Goal: Task Accomplishment & Management: Manage account settings

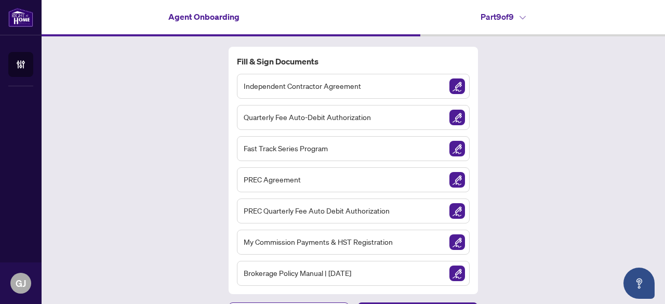
scroll to position [23, 0]
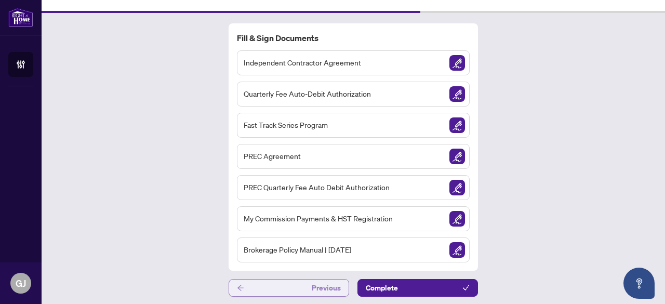
click at [266, 289] on button "Previous" at bounding box center [289, 288] width 121 height 18
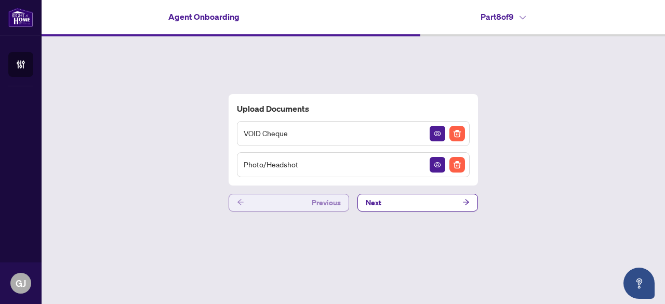
click at [260, 204] on button "Previous" at bounding box center [289, 203] width 121 height 18
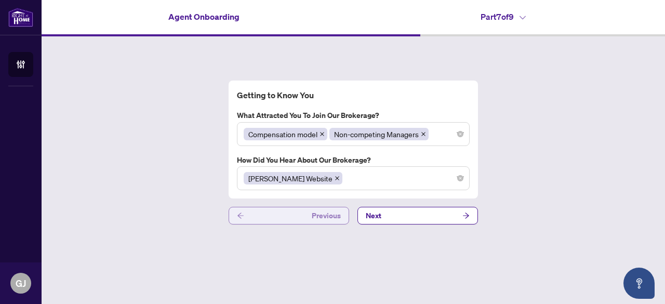
click at [265, 219] on button "Previous" at bounding box center [289, 216] width 121 height 18
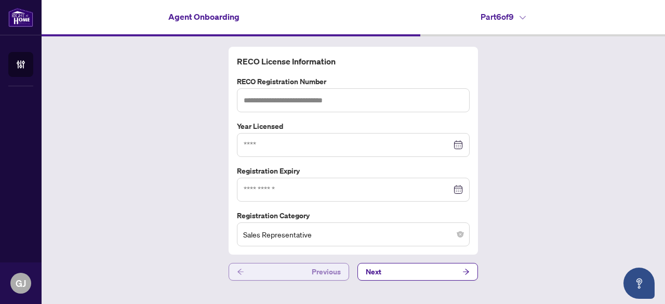
click at [268, 268] on button "Previous" at bounding box center [289, 272] width 121 height 18
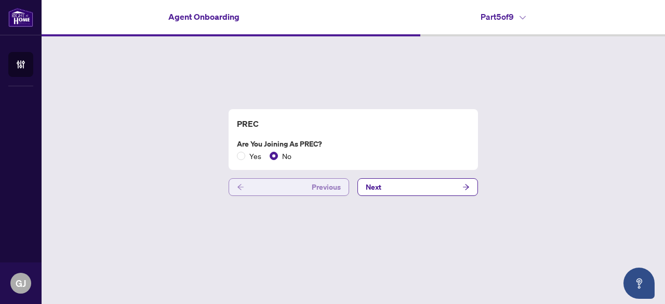
click at [266, 191] on button "Previous" at bounding box center [289, 187] width 121 height 18
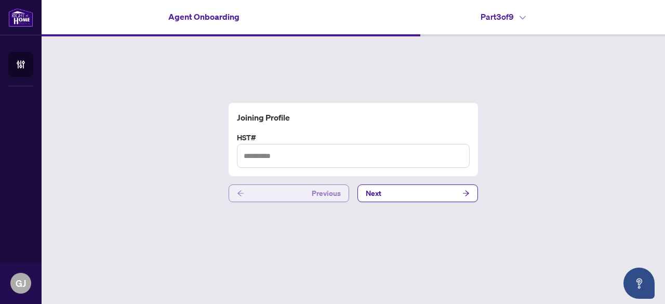
click at [266, 191] on button "Previous" at bounding box center [289, 194] width 121 height 18
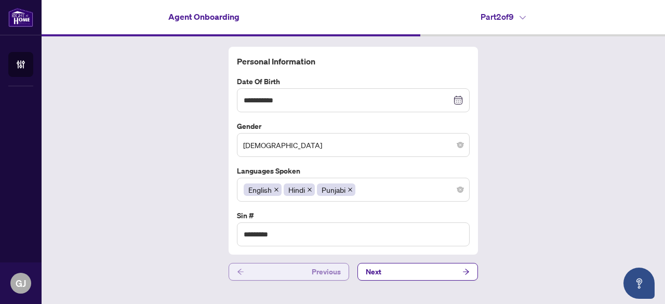
click at [263, 265] on button "Previous" at bounding box center [289, 272] width 121 height 18
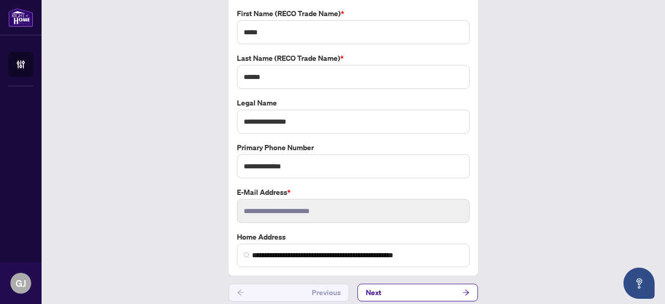
scroll to position [73, 0]
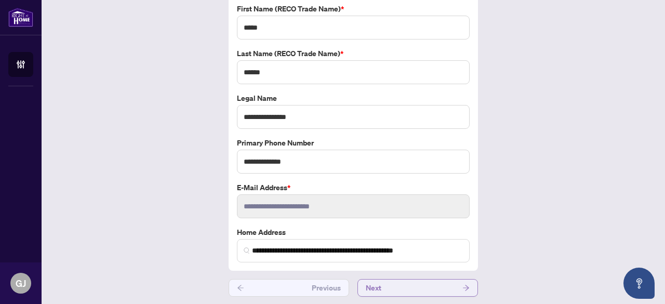
click at [427, 287] on button "Next" at bounding box center [418, 288] width 121 height 18
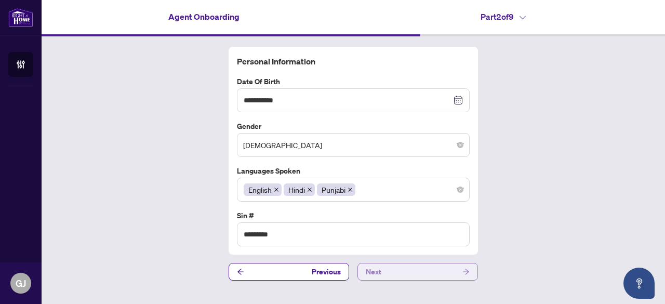
click at [398, 266] on button "Next" at bounding box center [418, 272] width 121 height 18
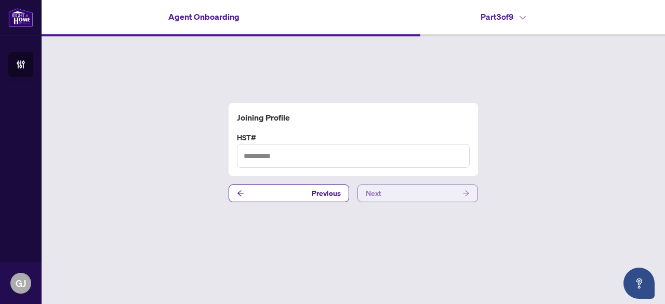
click at [386, 190] on button "Next" at bounding box center [418, 194] width 121 height 18
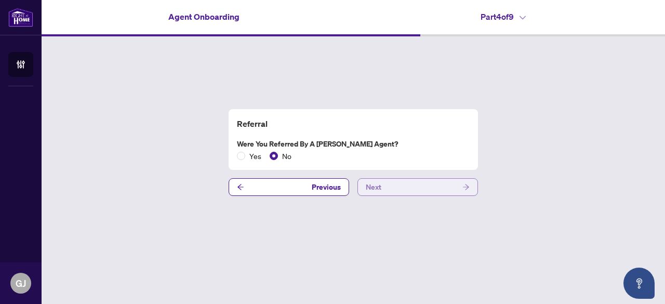
click at [407, 188] on button "Next" at bounding box center [418, 187] width 121 height 18
click at [400, 189] on button "Next" at bounding box center [418, 187] width 121 height 18
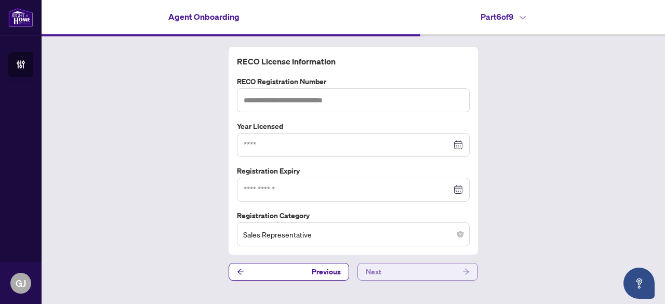
click at [405, 270] on button "Next" at bounding box center [418, 272] width 121 height 18
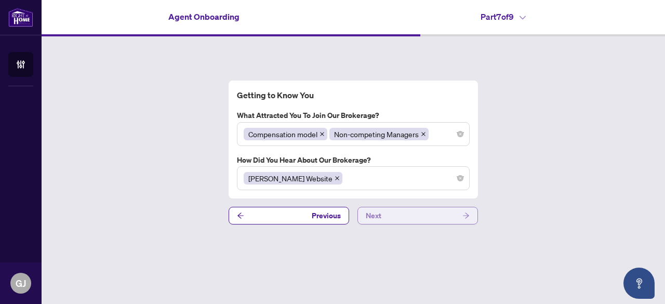
click at [391, 214] on button "Next" at bounding box center [418, 216] width 121 height 18
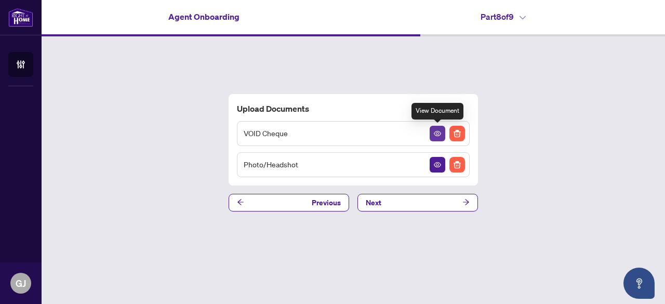
click at [433, 131] on button "button" at bounding box center [438, 134] width 16 height 16
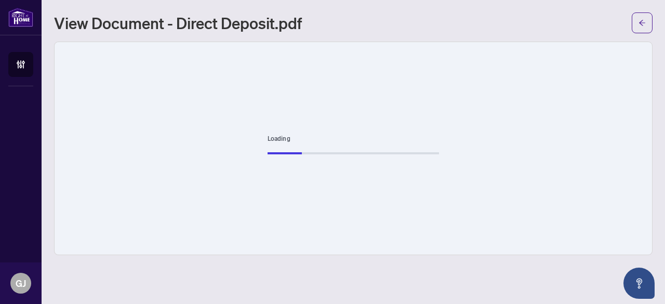
click at [433, 131] on div "Loading" at bounding box center [354, 148] width 598 height 213
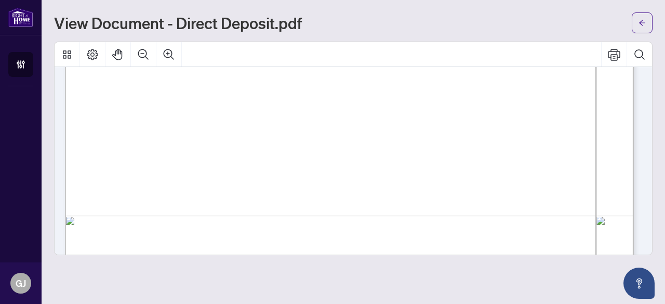
scroll to position [569, 0]
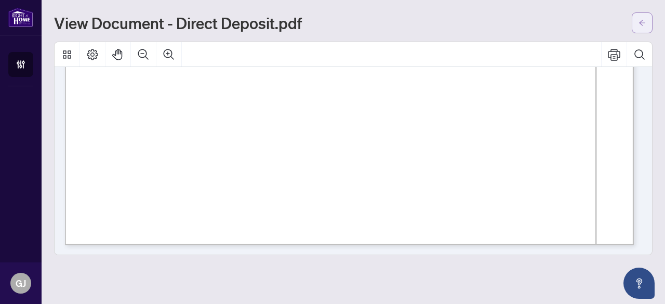
click at [644, 23] on icon "arrow-left" at bounding box center [642, 22] width 7 height 7
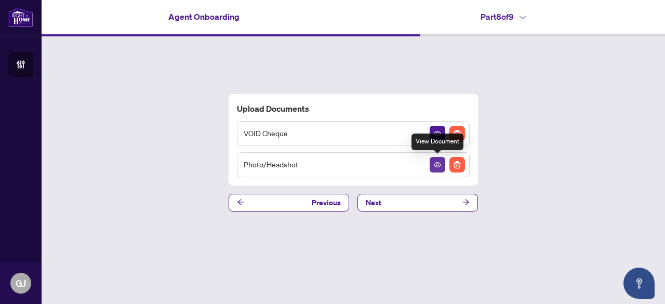
click at [439, 164] on icon "View Document" at bounding box center [437, 164] width 7 height 5
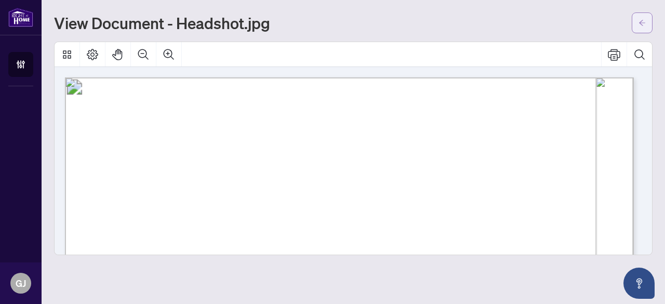
click at [646, 22] on icon "arrow-left" at bounding box center [642, 22] width 7 height 7
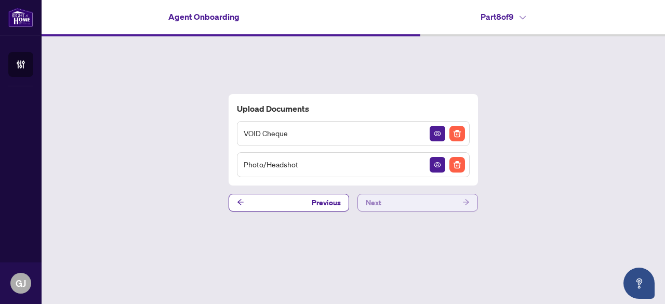
click at [410, 202] on button "Next" at bounding box center [418, 203] width 121 height 18
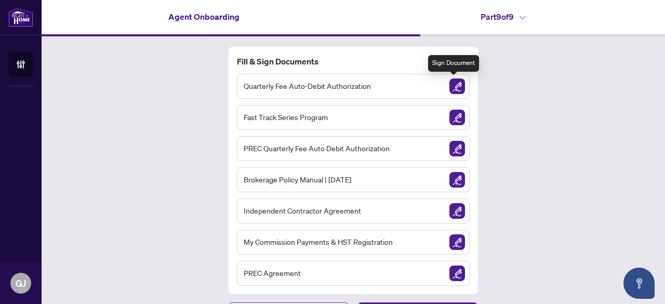
click at [455, 85] on img "Sign Document" at bounding box center [458, 86] width 16 height 16
click at [453, 84] on img "Sign Document" at bounding box center [458, 86] width 16 height 16
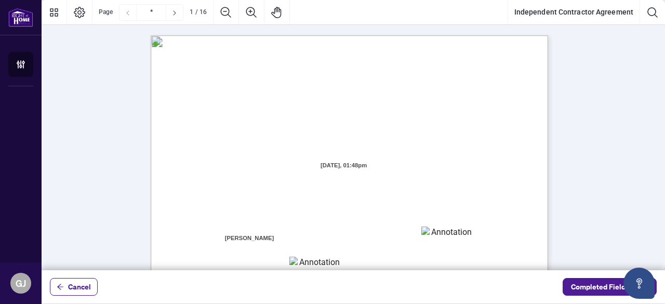
scroll to position [112, 0]
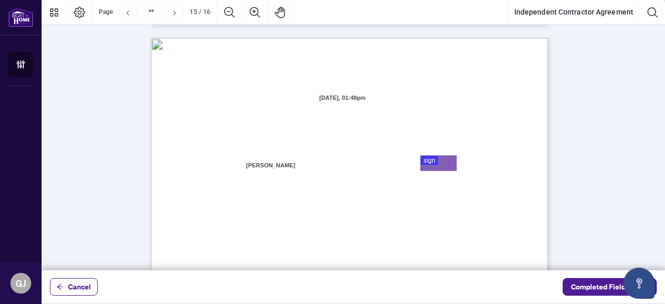
type input "**"
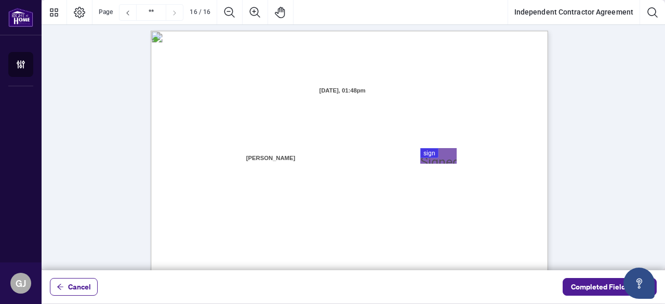
scroll to position [7918, 0]
click at [84, 285] on span "Cancel" at bounding box center [79, 287] width 23 height 17
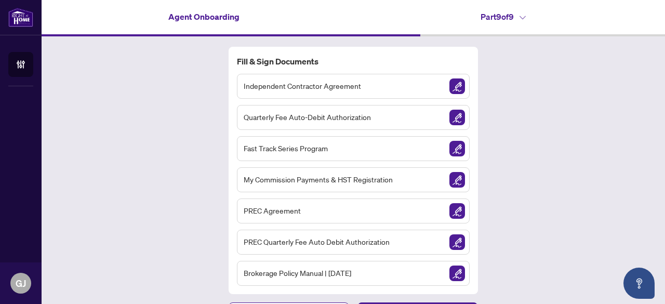
click at [457, 86] on img "Sign Document" at bounding box center [458, 86] width 16 height 16
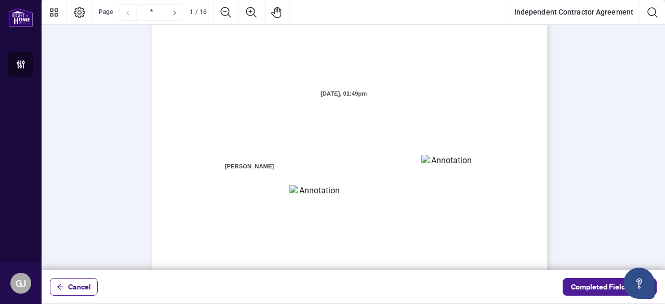
scroll to position [73, 0]
click at [437, 160] on textarea "01K5Y6RV4X4T6WFX60VT7BCT4Z" at bounding box center [448, 162] width 52 height 16
type textarea "**********"
click at [314, 189] on textarea "01K5Y6RJKJWE4BTFT97CD0PPS3" at bounding box center [316, 190] width 52 height 13
type textarea "**********"
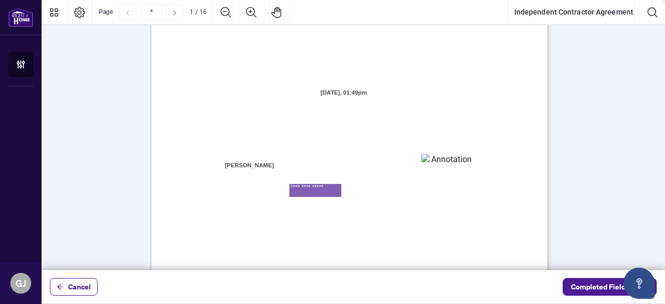
click at [276, 219] on span "RAHR is registered as a real estate brokerage and licensed through the Real Est…" at bounding box center [361, 222] width 256 height 9
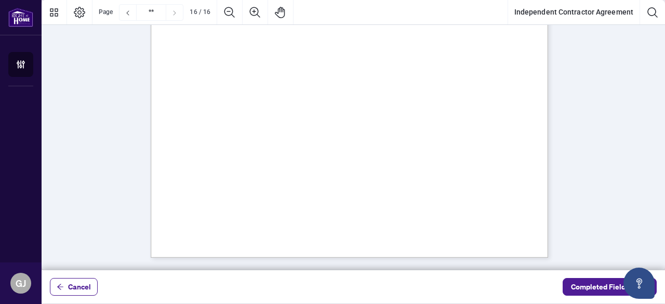
type input "**"
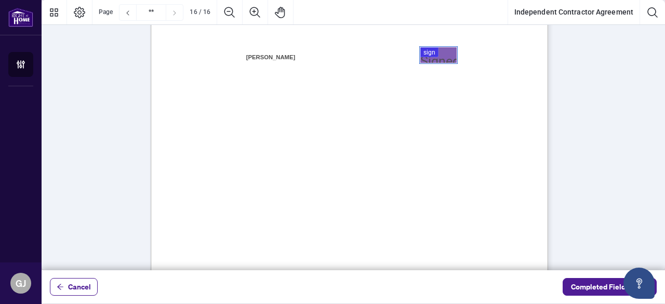
click at [427, 49] on div at bounding box center [354, 135] width 624 height 270
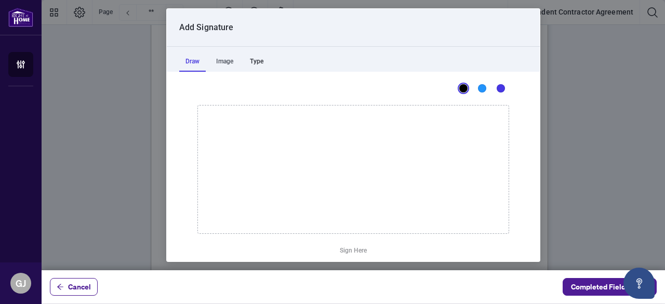
click at [256, 59] on div "Type" at bounding box center [257, 61] width 26 height 21
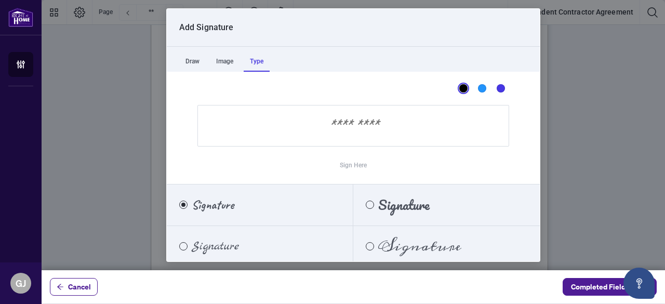
click at [263, 135] on input "Sign Here" at bounding box center [354, 126] width 312 height 42
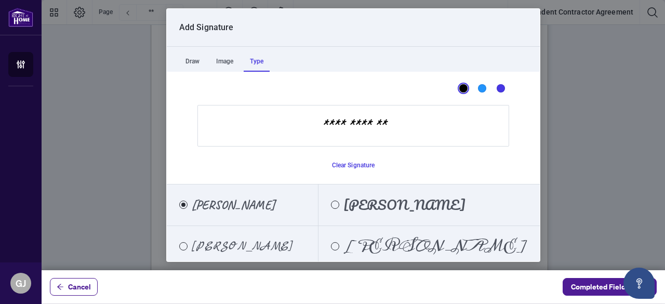
type input "**********"
click at [409, 245] on span "[PERSON_NAME]" at bounding box center [436, 246] width 184 height 11
click at [607, 286] on span "Completed Fields 0 of 1" at bounding box center [609, 287] width 77 height 17
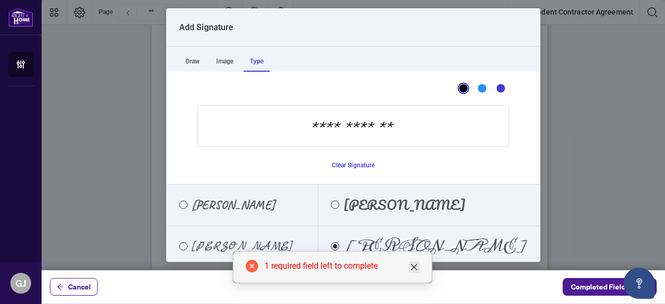
click at [416, 268] on icon "close" at bounding box center [414, 267] width 8 height 8
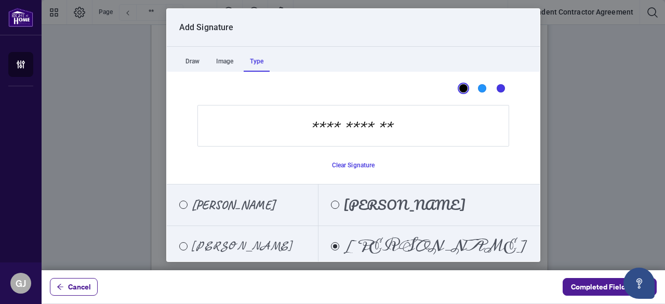
scroll to position [43, 0]
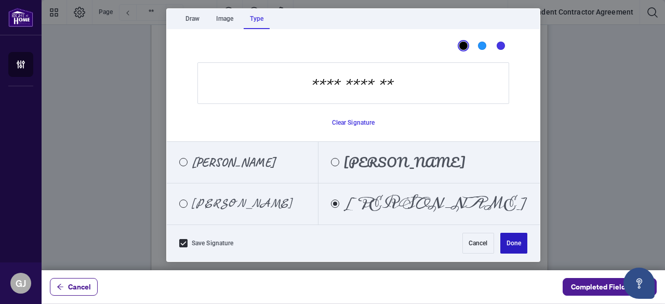
click at [504, 246] on button "Done" at bounding box center [514, 243] width 27 height 21
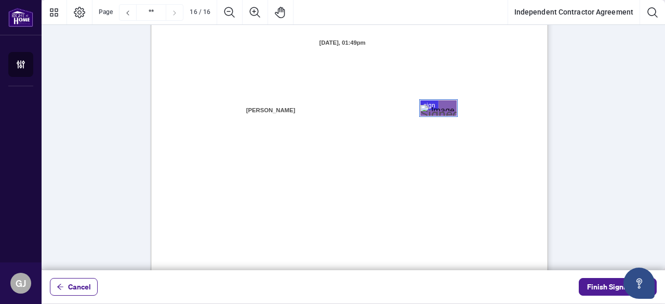
scroll to position [7966, 0]
click at [599, 290] on span "Finish Signing" at bounding box center [610, 287] width 47 height 17
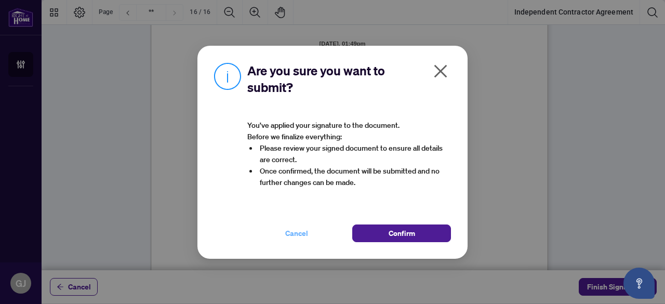
click at [295, 234] on span "Cancel" at bounding box center [296, 233] width 23 height 17
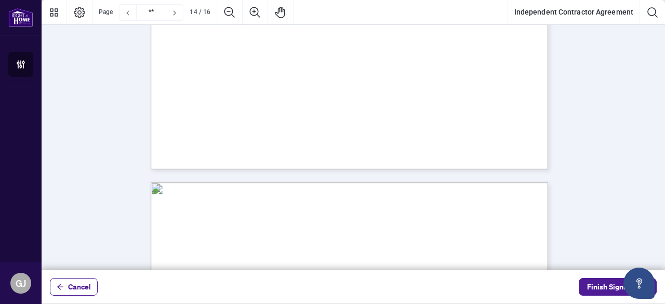
type input "**"
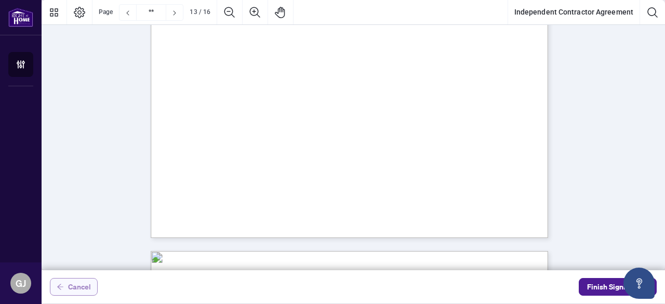
click at [67, 285] on button "Cancel" at bounding box center [74, 287] width 48 height 18
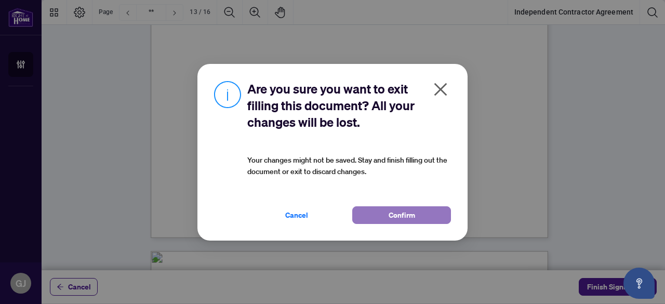
click at [381, 215] on button "Confirm" at bounding box center [401, 215] width 99 height 18
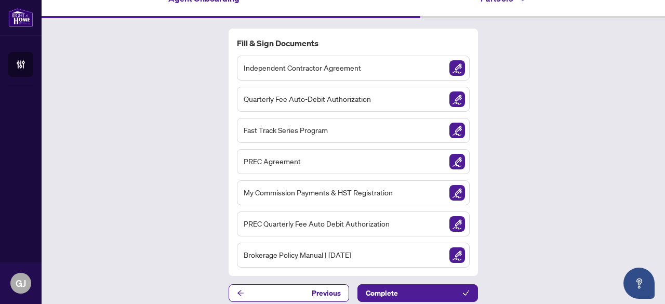
scroll to position [23, 0]
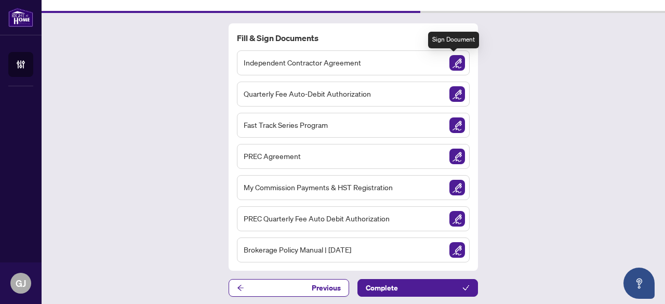
click at [454, 62] on img "Sign Document" at bounding box center [458, 63] width 16 height 16
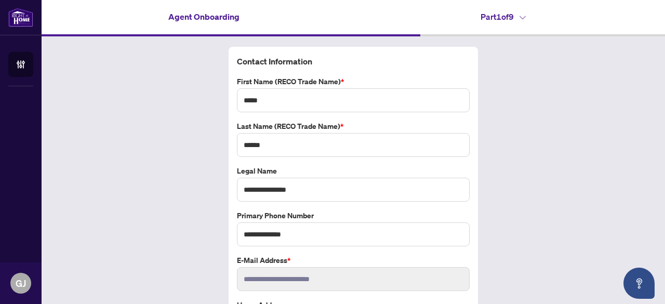
scroll to position [73, 0]
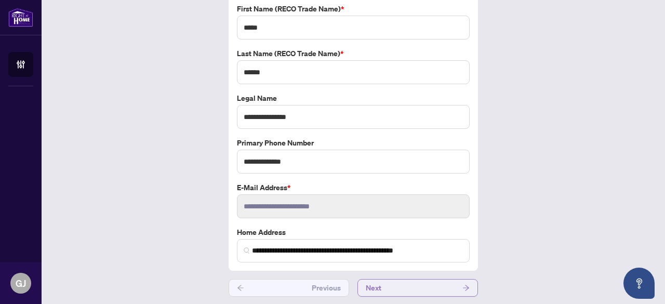
click at [393, 282] on button "Next" at bounding box center [418, 288] width 121 height 18
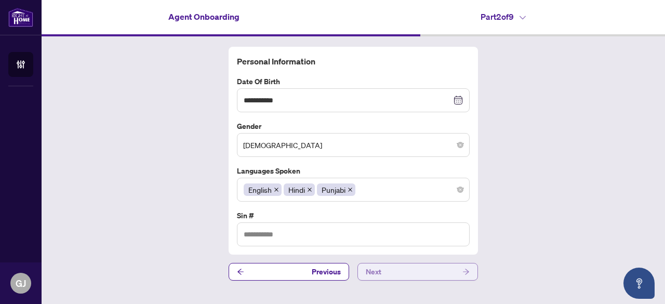
type input "*********"
click at [387, 268] on button "Next" at bounding box center [418, 272] width 121 height 18
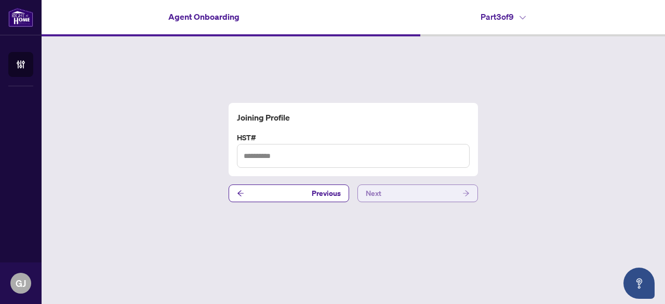
click at [395, 193] on button "Next" at bounding box center [418, 194] width 121 height 18
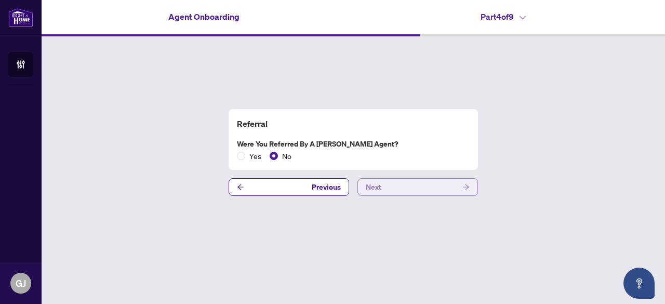
click at [395, 193] on button "Next" at bounding box center [418, 187] width 121 height 18
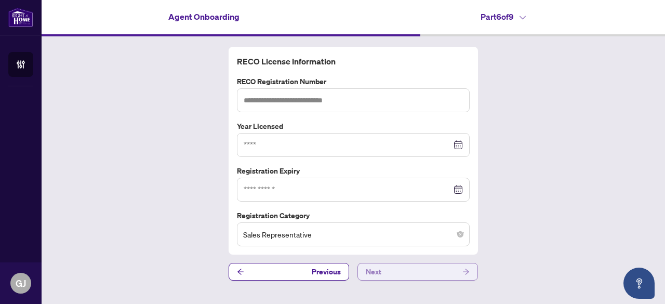
click at [407, 269] on button "Next" at bounding box center [418, 272] width 121 height 18
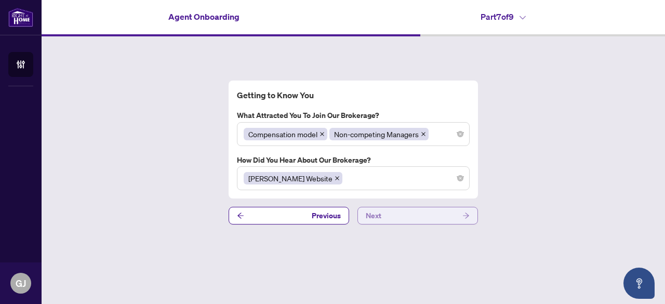
click at [388, 215] on button "Next" at bounding box center [418, 216] width 121 height 18
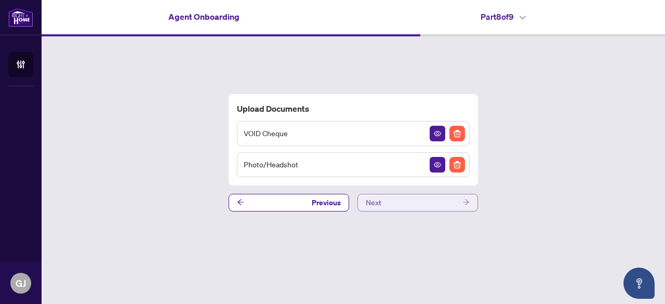
click at [388, 215] on div "Upload Documents VOID Cheque Photo/Headshot Previous Next" at bounding box center [354, 152] width 624 height 232
click at [388, 200] on button "Next" at bounding box center [418, 203] width 121 height 18
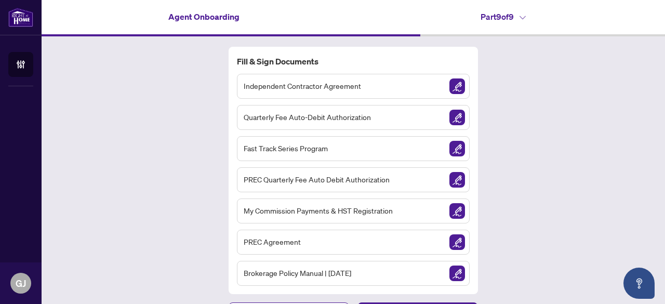
scroll to position [23, 0]
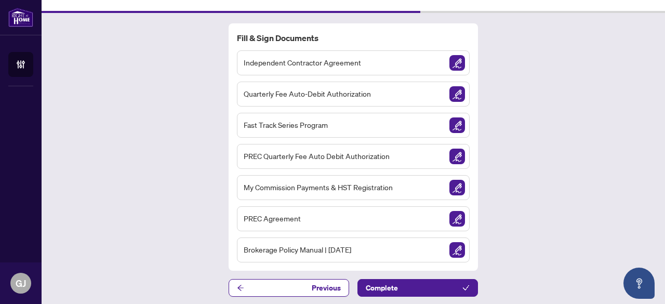
click at [310, 246] on span "Brokerage Policy Manual | [DATE]" at bounding box center [298, 250] width 108 height 12
click at [456, 245] on img "Sign Document" at bounding box center [458, 250] width 16 height 16
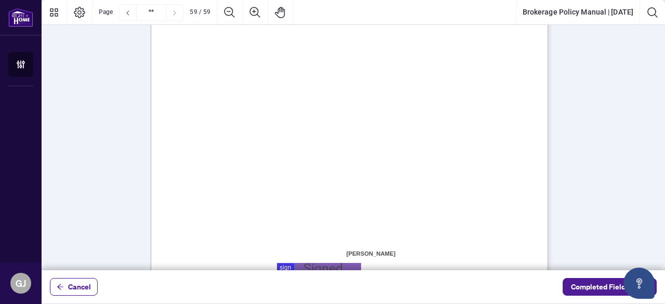
scroll to position [30669, 0]
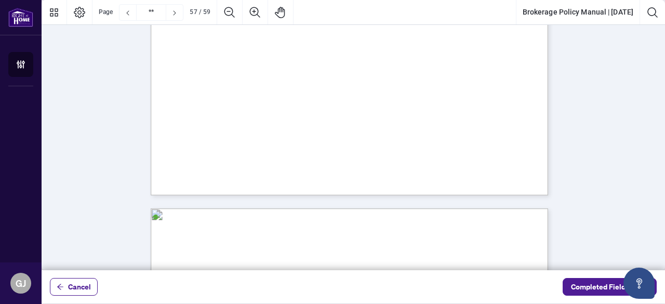
type input "**"
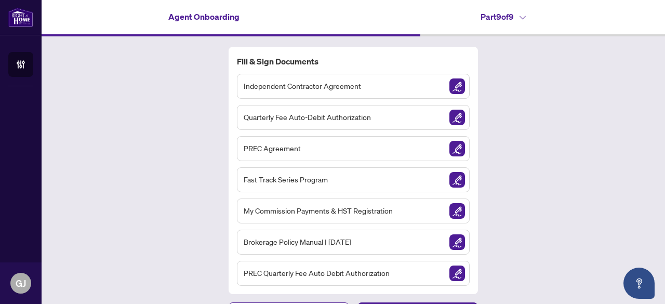
scroll to position [23, 0]
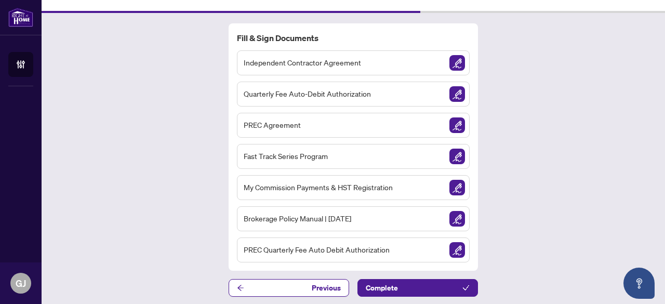
click at [450, 188] on img "Sign Document" at bounding box center [458, 188] width 16 height 16
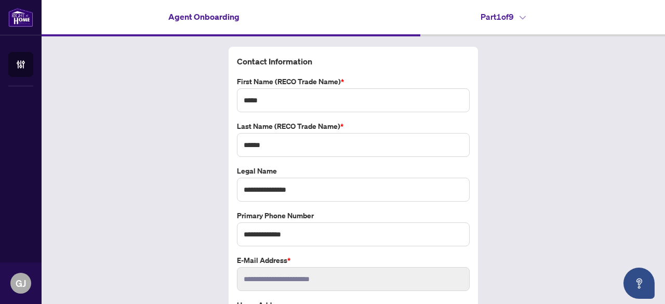
scroll to position [73, 0]
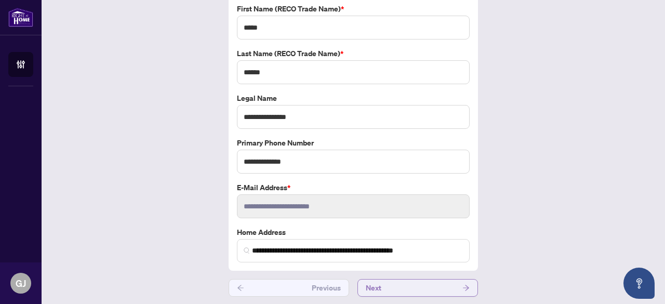
click at [412, 284] on button "Next" at bounding box center [418, 288] width 121 height 18
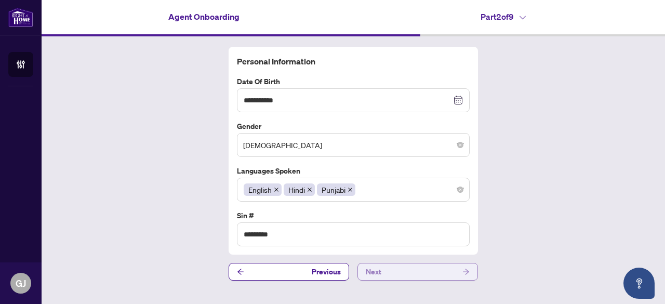
click at [406, 271] on button "Next" at bounding box center [418, 272] width 121 height 18
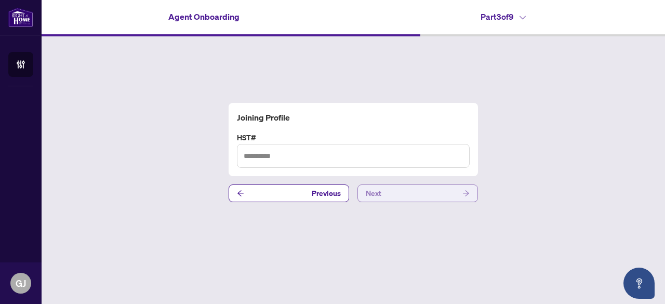
click at [397, 193] on button "Next" at bounding box center [418, 194] width 121 height 18
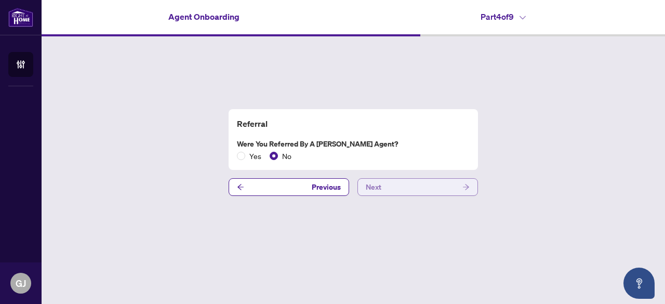
click at [397, 193] on button "Next" at bounding box center [418, 187] width 121 height 18
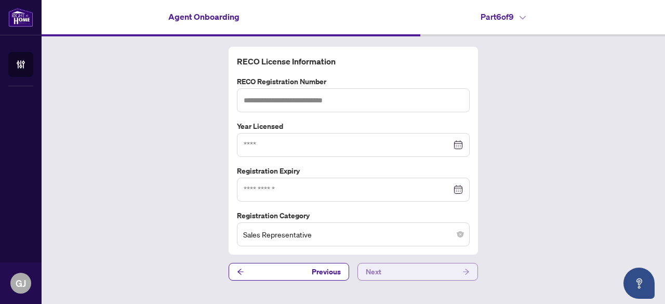
click at [404, 268] on button "Next" at bounding box center [418, 272] width 121 height 18
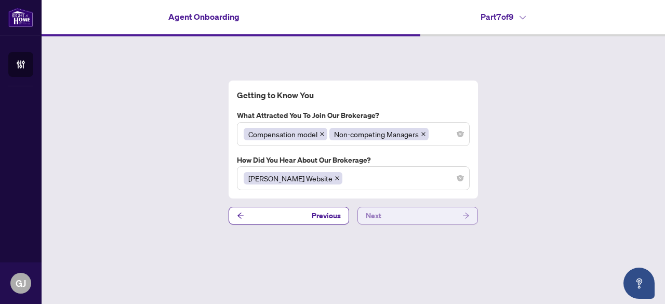
click at [396, 219] on button "Next" at bounding box center [418, 216] width 121 height 18
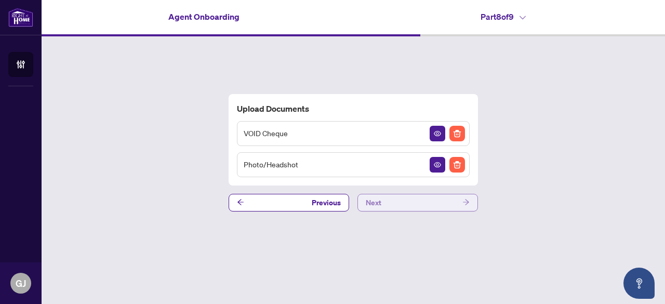
click at [396, 219] on div "Upload Documents VOID Cheque Photo/Headshot Previous Next" at bounding box center [354, 152] width 624 height 232
click at [390, 202] on button "Next" at bounding box center [418, 203] width 121 height 18
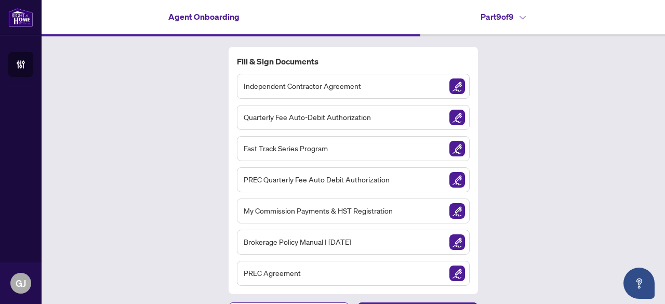
scroll to position [23, 0]
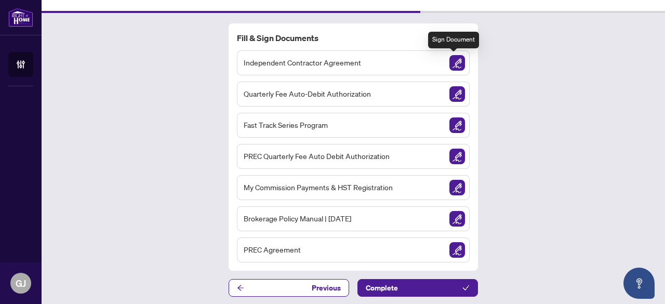
click at [455, 62] on img "Sign Document" at bounding box center [458, 63] width 16 height 16
